Goal: Task Accomplishment & Management: Use online tool/utility

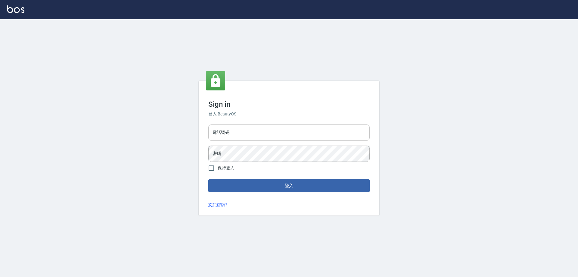
click at [234, 136] on input "電話號碼" at bounding box center [288, 132] width 161 height 16
type input "0910967130"
click at [208, 179] on button "登入" at bounding box center [288, 185] width 161 height 13
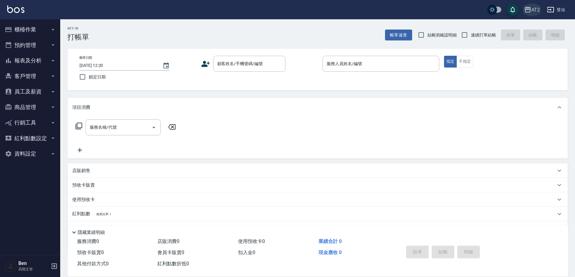
click at [536, 10] on div "AT2" at bounding box center [536, 10] width 8 height 8
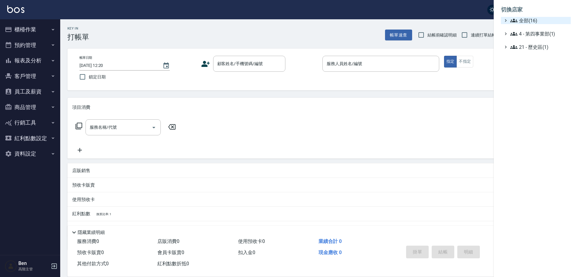
click at [536, 18] on span "全部(16)" at bounding box center [540, 20] width 58 height 7
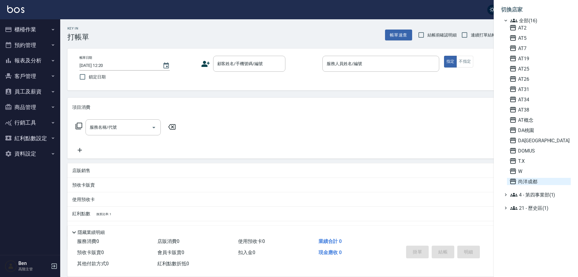
click at [522, 180] on span "尚洋成都" at bounding box center [539, 181] width 59 height 7
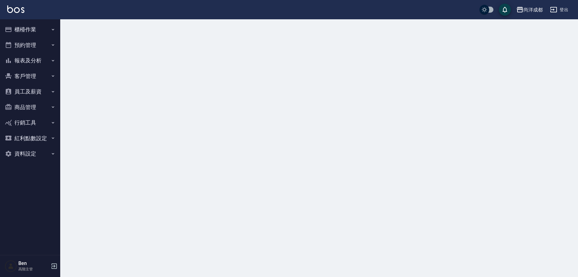
click at [40, 62] on button "報表及分析" at bounding box center [29, 61] width 55 height 16
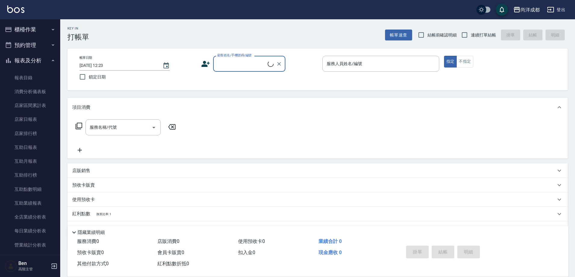
click at [533, 7] on div "尚洋成都" at bounding box center [530, 10] width 19 height 8
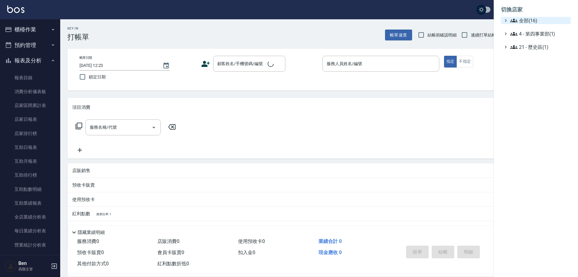
click at [534, 22] on span "全部(16)" at bounding box center [540, 20] width 58 height 7
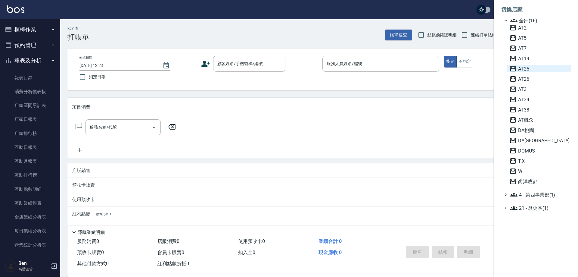
click at [529, 70] on span "AT25" at bounding box center [539, 68] width 59 height 7
